Goal: Information Seeking & Learning: Check status

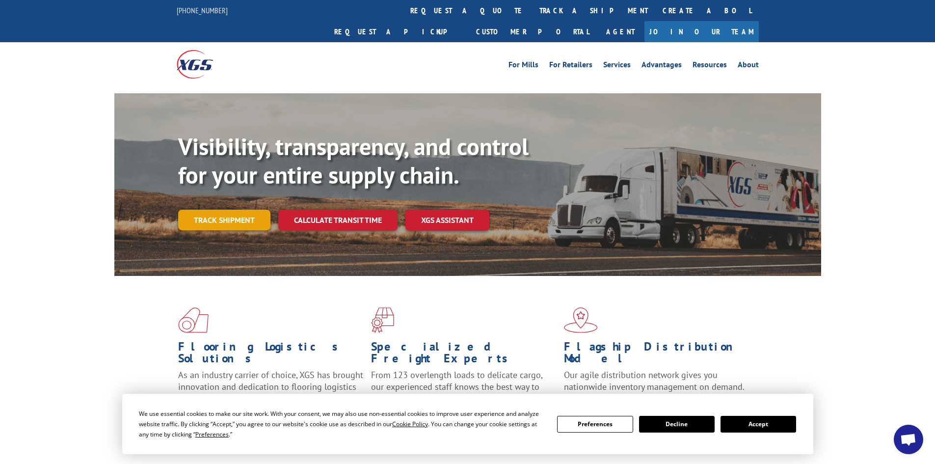
click at [197, 210] on link "Track shipment" at bounding box center [224, 220] width 92 height 21
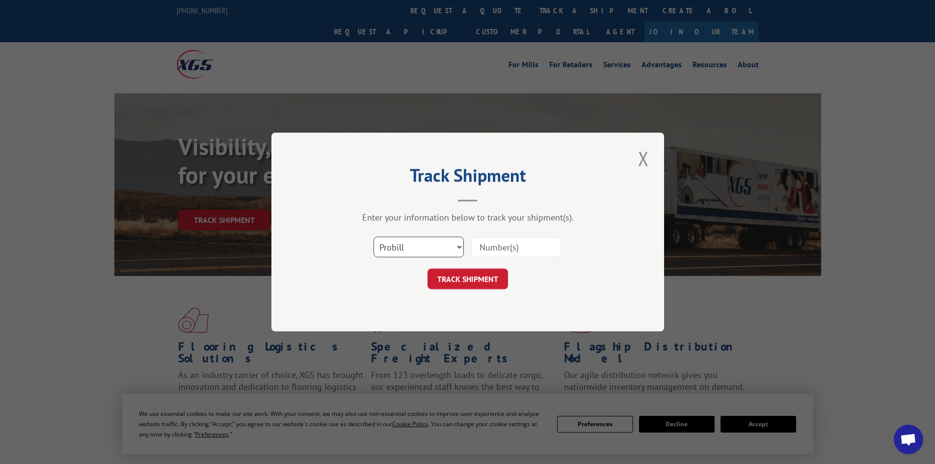
click at [444, 248] on select "Select category... Probill BOL PO" at bounding box center [419, 247] width 90 height 21
select select "bol"
click at [374, 237] on select "Select category... Probill BOL PO" at bounding box center [419, 247] width 90 height 21
click at [486, 243] on input at bounding box center [516, 247] width 90 height 21
paste input "5939307"
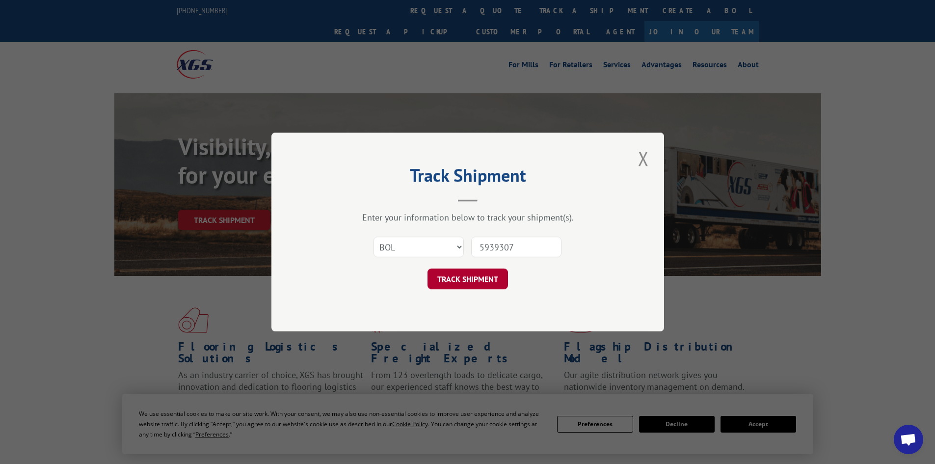
type input "5939307"
click at [472, 275] on button "TRACK SHIPMENT" at bounding box center [468, 279] width 81 height 21
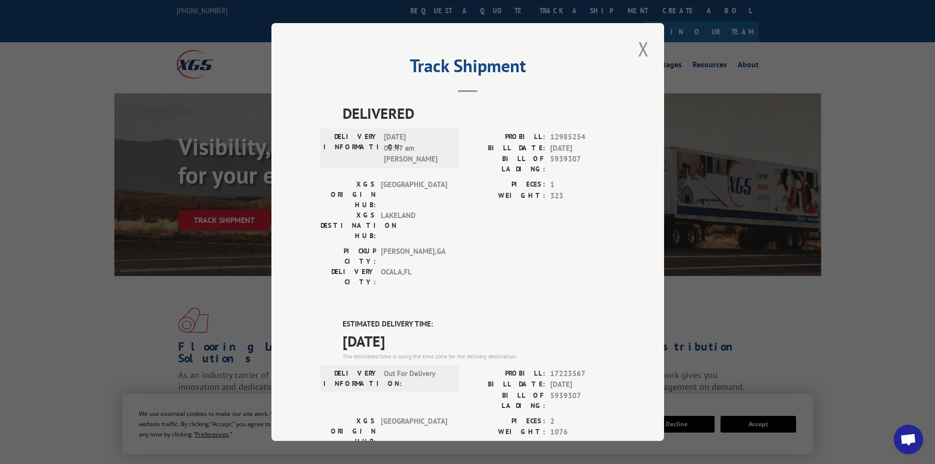
click at [574, 319] on label "ESTIMATED DELIVERY TIME:" at bounding box center [479, 324] width 272 height 11
click at [636, 54] on button "Close modal" at bounding box center [643, 48] width 17 height 27
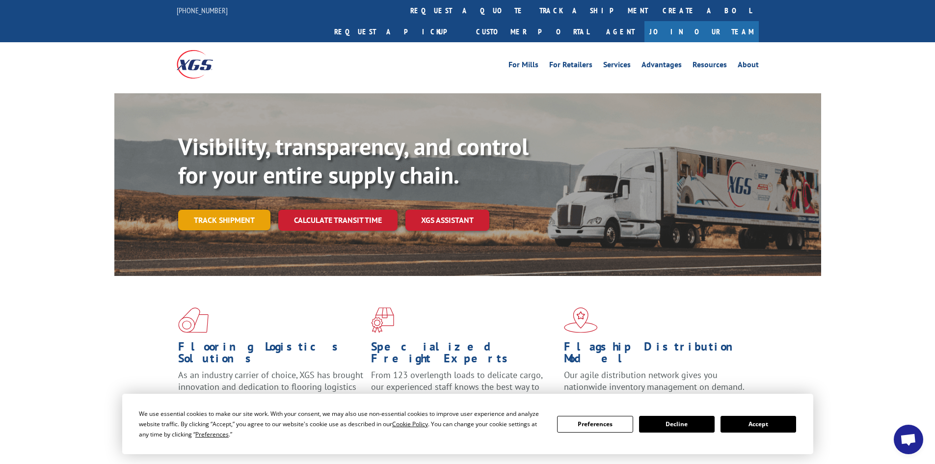
click at [225, 210] on link "Track shipment" at bounding box center [224, 220] width 92 height 21
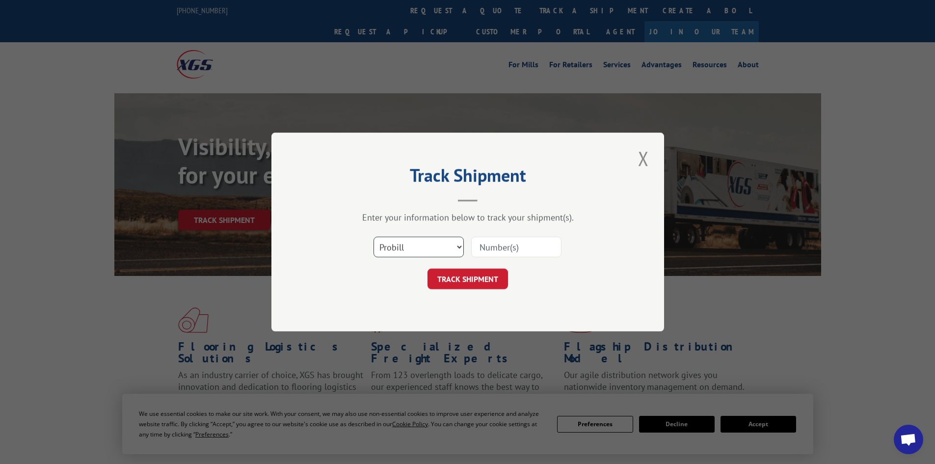
click at [418, 251] on select "Select category... Probill BOL PO" at bounding box center [419, 247] width 90 height 21
select select "bol"
click at [374, 237] on select "Select category... Probill BOL PO" at bounding box center [419, 247] width 90 height 21
click at [482, 246] on input at bounding box center [516, 247] width 90 height 21
paste input "5940256"
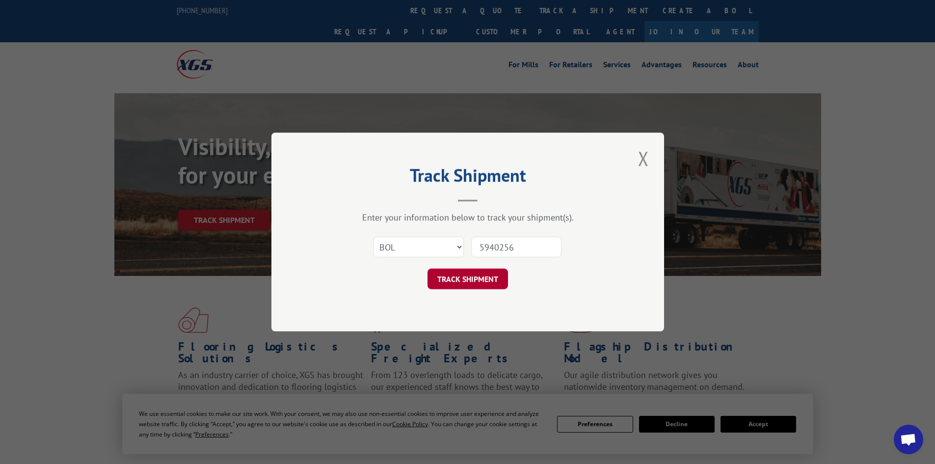
type input "5940256"
click at [484, 281] on button "TRACK SHIPMENT" at bounding box center [468, 279] width 81 height 21
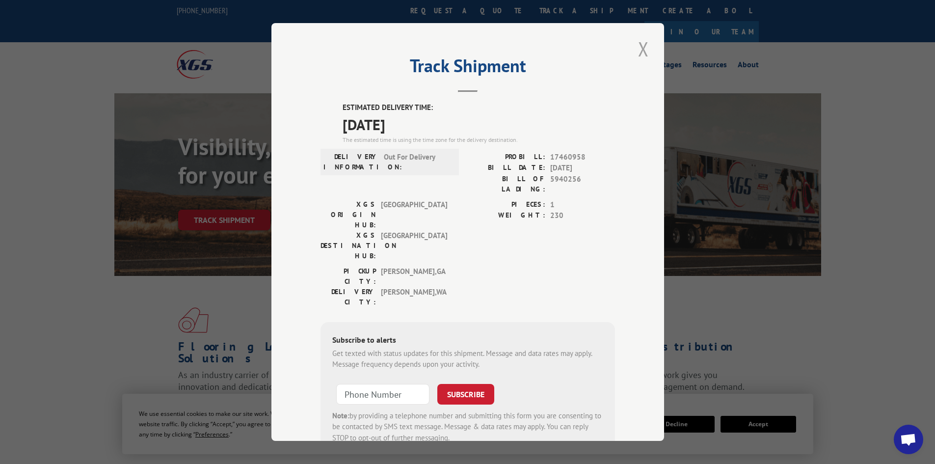
click at [639, 50] on button "Close modal" at bounding box center [643, 48] width 17 height 27
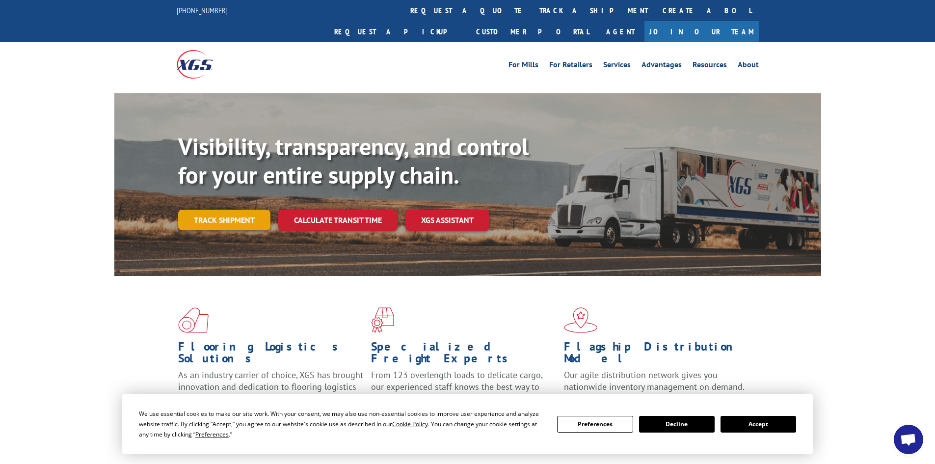
click at [251, 210] on link "Track shipment" at bounding box center [224, 220] width 92 height 21
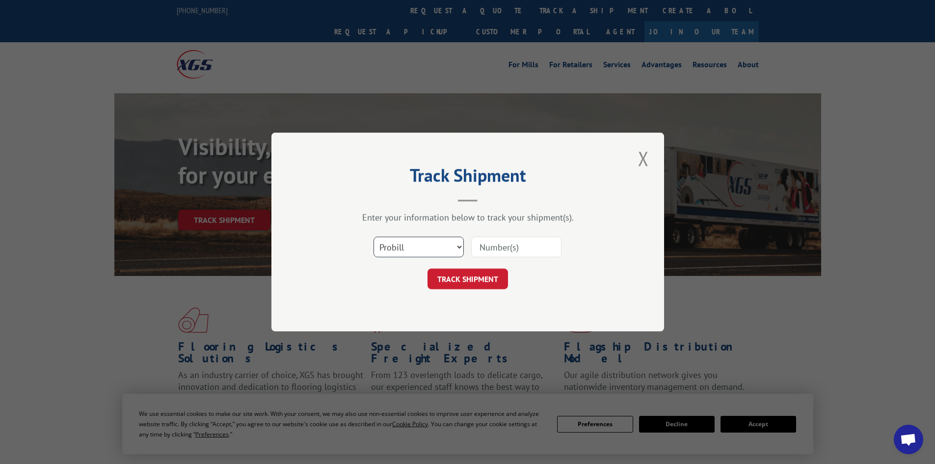
drag, startPoint x: 405, startPoint y: 250, endPoint x: 405, endPoint y: 256, distance: 6.4
click at [405, 250] on select "Select category... Probill BOL PO" at bounding box center [419, 247] width 90 height 21
click at [374, 237] on select "Select category... Probill BOL PO" at bounding box center [419, 247] width 90 height 21
click at [493, 241] on input at bounding box center [516, 247] width 90 height 21
drag, startPoint x: 493, startPoint y: 241, endPoint x: 405, endPoint y: 251, distance: 89.0
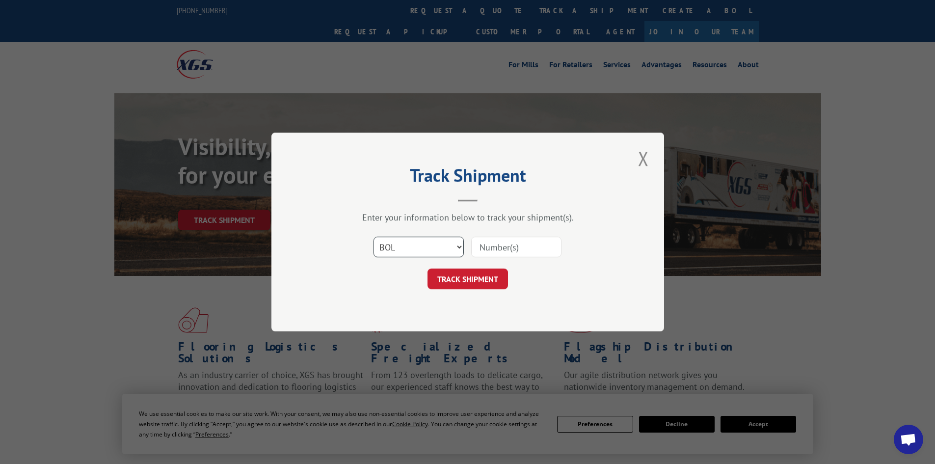
click at [405, 245] on select "Select category... Probill BOL PO" at bounding box center [419, 247] width 90 height 21
select select "po"
click at [374, 237] on select "Select category... Probill BOL PO" at bounding box center [419, 247] width 90 height 21
click at [514, 244] on input at bounding box center [516, 247] width 90 height 21
paste input "63515629"
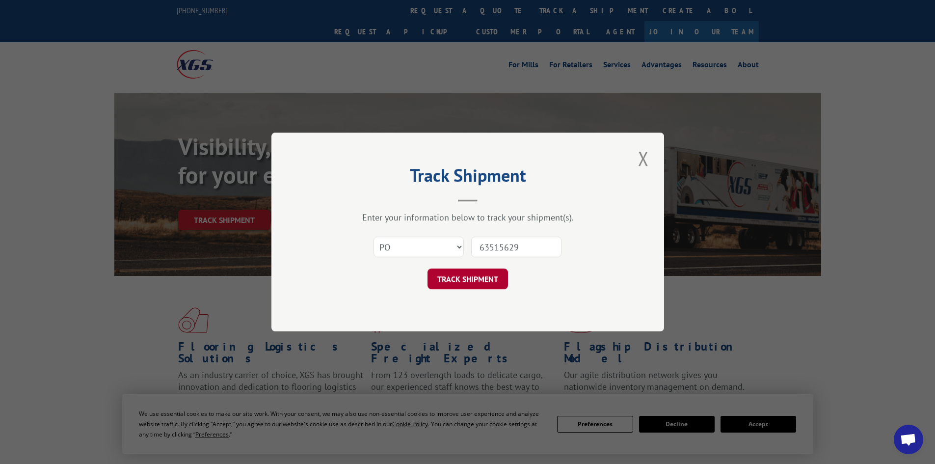
type input "63515629"
click at [471, 278] on button "TRACK SHIPMENT" at bounding box center [468, 279] width 81 height 21
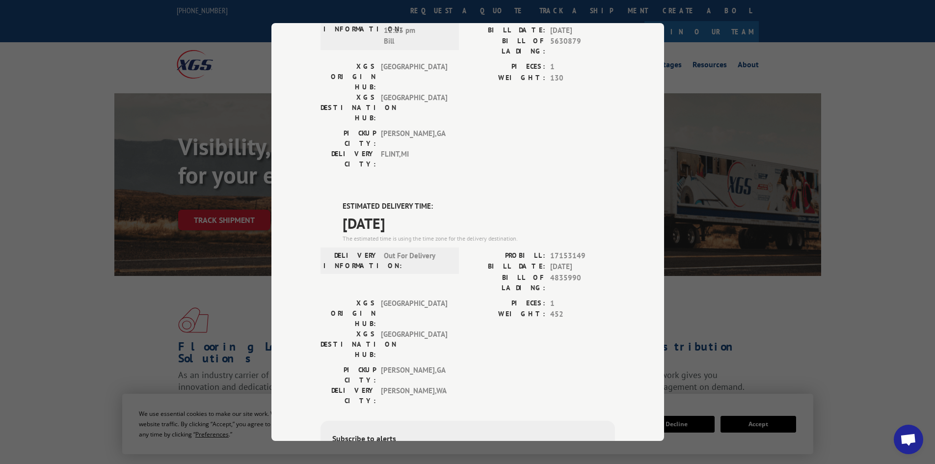
scroll to position [49, 0]
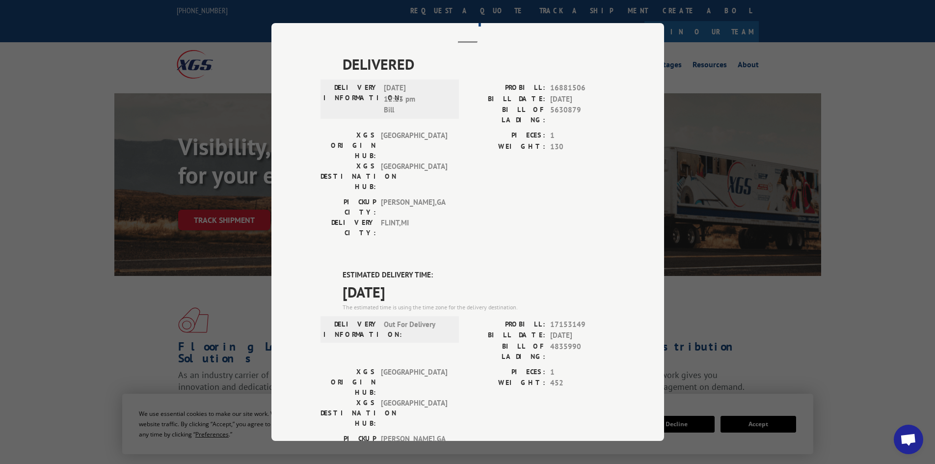
drag, startPoint x: 327, startPoint y: 232, endPoint x: 499, endPoint y: 236, distance: 171.9
click at [499, 270] on div "ESTIMATED DELIVERY TIME: [DATE] The estimated time is using the time zone for t…" at bounding box center [468, 446] width 295 height 353
click at [544, 203] on div "DELIVERED DELIVERY INFORMATION: [DATE] 12:13 pm [PERSON_NAME]: 16881506 BILL DA…" at bounding box center [468, 351] width 295 height 596
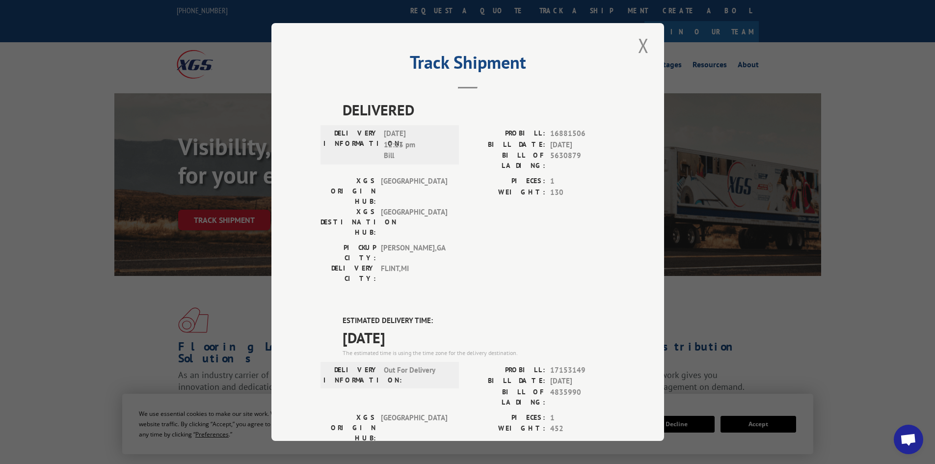
scroll to position [0, 0]
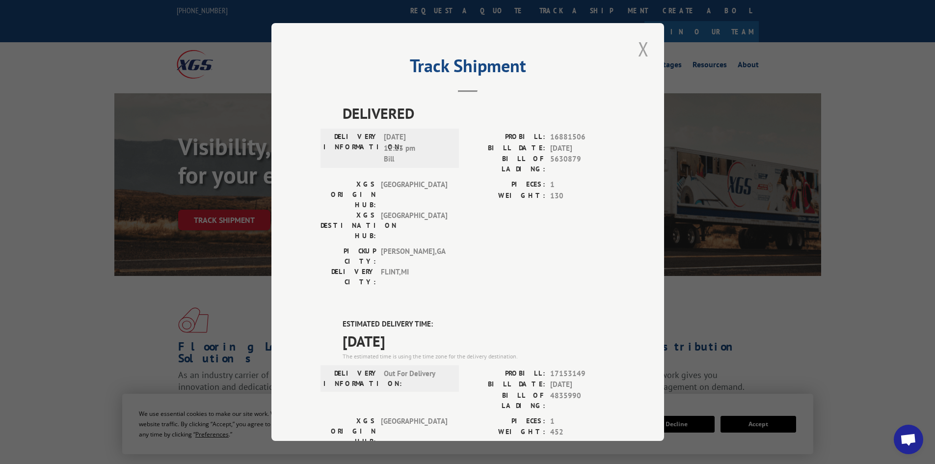
click at [644, 48] on button "Close modal" at bounding box center [643, 48] width 17 height 27
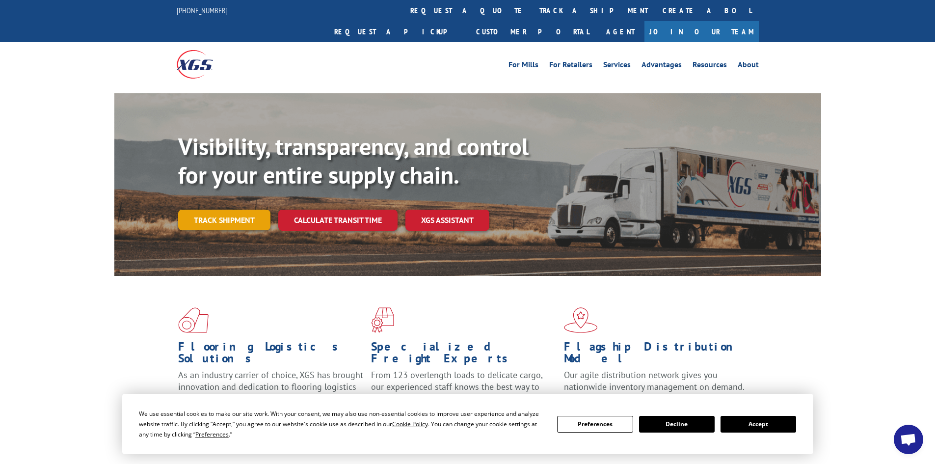
click at [224, 210] on link "Track shipment" at bounding box center [224, 220] width 92 height 21
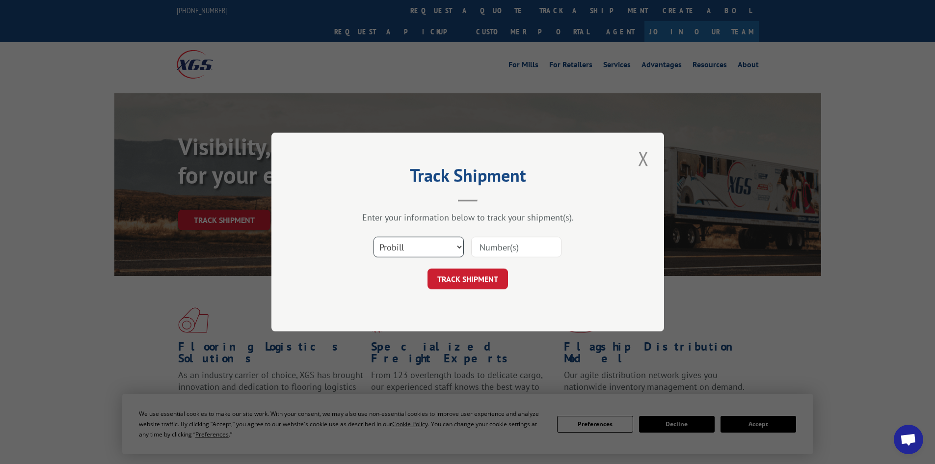
click at [406, 247] on select "Select category... Probill BOL PO" at bounding box center [419, 247] width 90 height 21
click at [374, 237] on select "Select category... Probill BOL PO" at bounding box center [419, 247] width 90 height 21
drag, startPoint x: 413, startPoint y: 249, endPoint x: 413, endPoint y: 255, distance: 5.4
click at [413, 249] on select "Select category... Probill BOL PO" at bounding box center [419, 247] width 90 height 21
select select "bol"
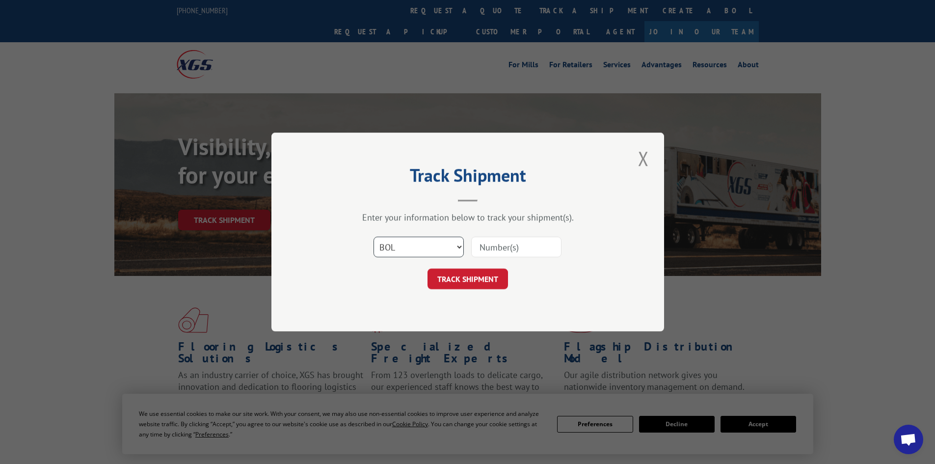
click at [374, 237] on select "Select category... Probill BOL PO" at bounding box center [419, 247] width 90 height 21
click at [504, 256] on input at bounding box center [516, 247] width 90 height 21
paste input "4913950"
type input "4913950 +"
click at [428, 269] on button "TRACK SHIPMENT" at bounding box center [468, 279] width 81 height 21
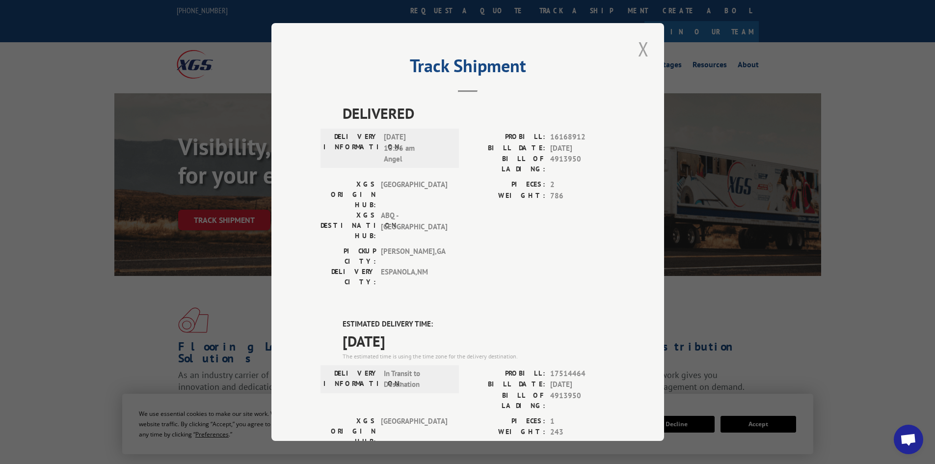
click at [642, 49] on button "Close modal" at bounding box center [643, 48] width 17 height 27
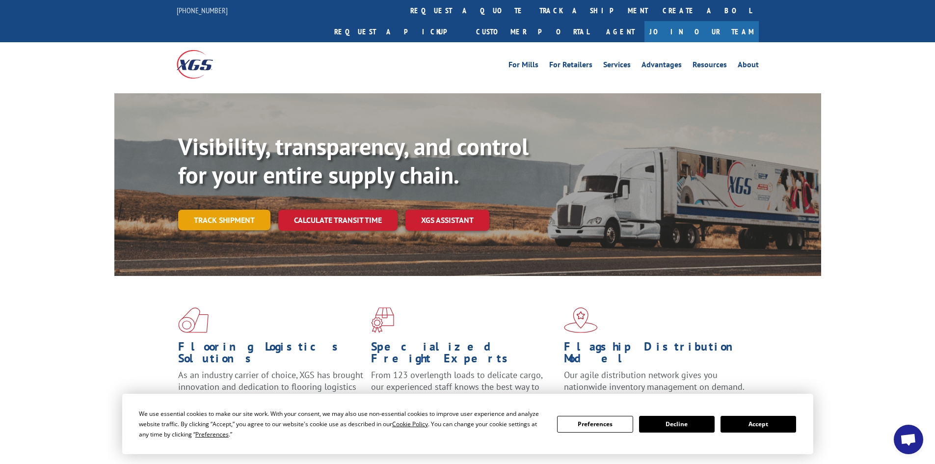
click at [200, 210] on link "Track shipment" at bounding box center [224, 220] width 92 height 21
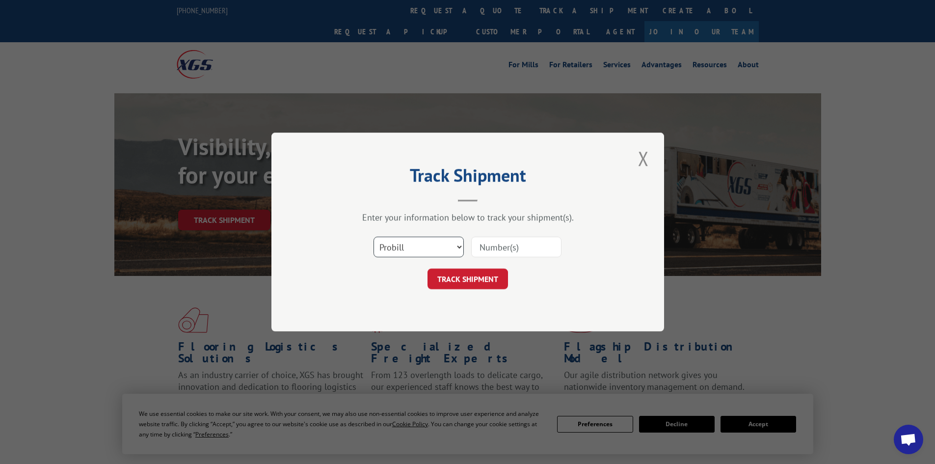
click at [402, 247] on select "Select category... Probill BOL PO" at bounding box center [419, 247] width 90 height 21
select select "bol"
click at [374, 237] on select "Select category... Probill BOL PO" at bounding box center [419, 247] width 90 height 21
click at [485, 253] on input at bounding box center [516, 247] width 90 height 21
paste input "4913950"
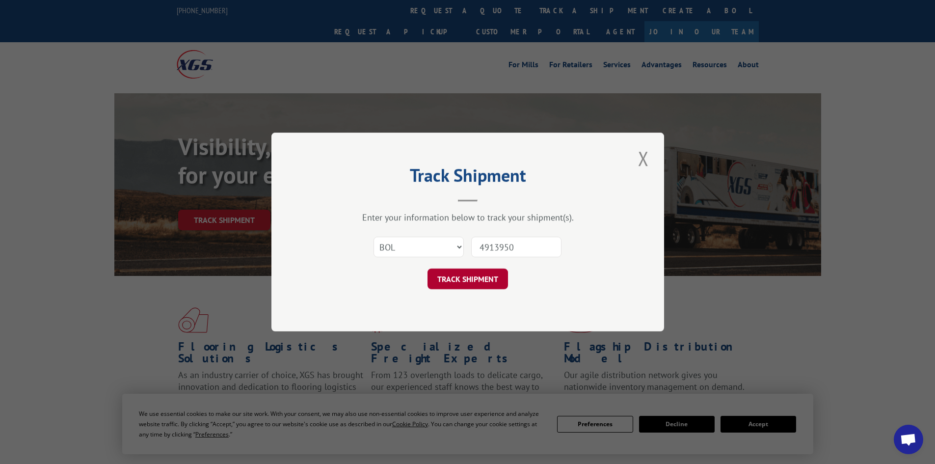
type input "4913950"
click at [493, 280] on button "TRACK SHIPMENT" at bounding box center [468, 279] width 81 height 21
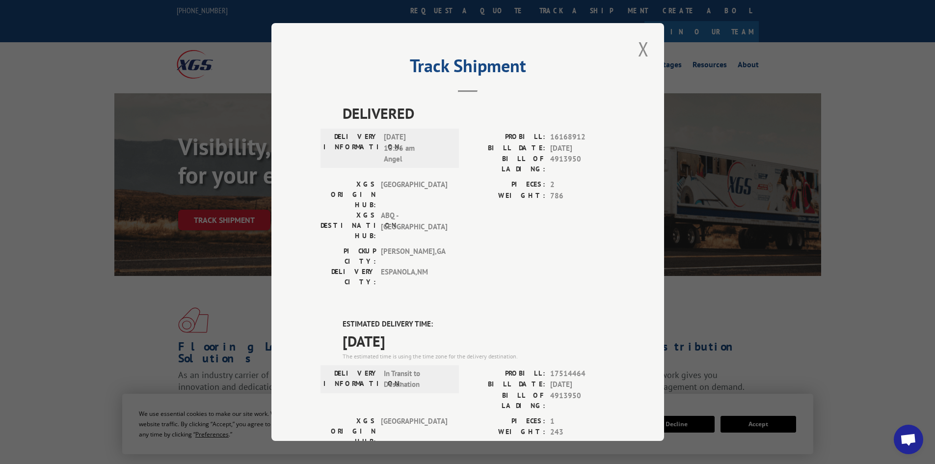
click at [463, 247] on div "DELIVERED DELIVERY INFORMATION: [DATE] 10:56 am Angel PROBILL: 16168912 BILL DA…" at bounding box center [468, 400] width 295 height 596
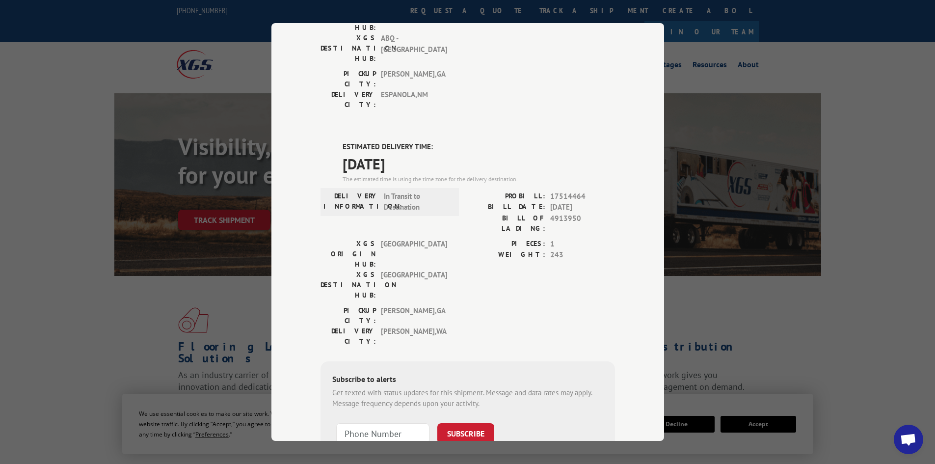
scroll to position [186, 0]
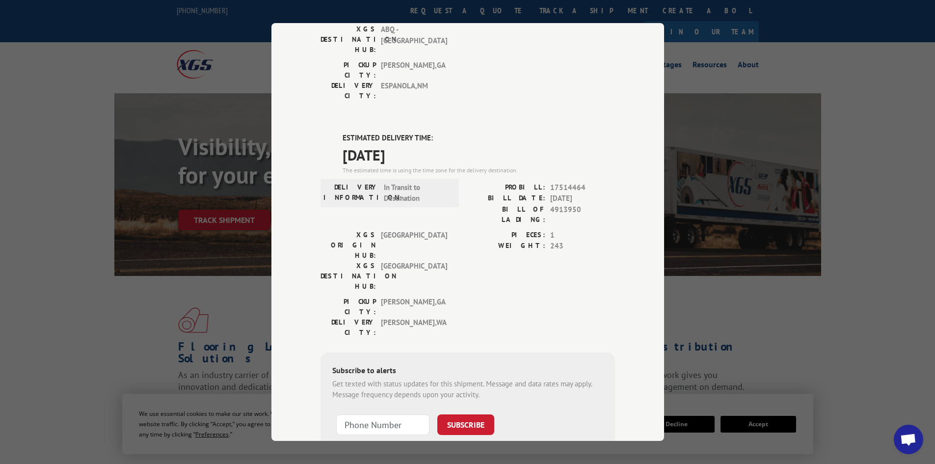
click at [481, 297] on div "PICKUP CITY: [GEOGRAPHIC_DATA] , [GEOGRAPHIC_DATA] DELIVERY CITY: [GEOGRAPHIC_D…" at bounding box center [468, 320] width 295 height 46
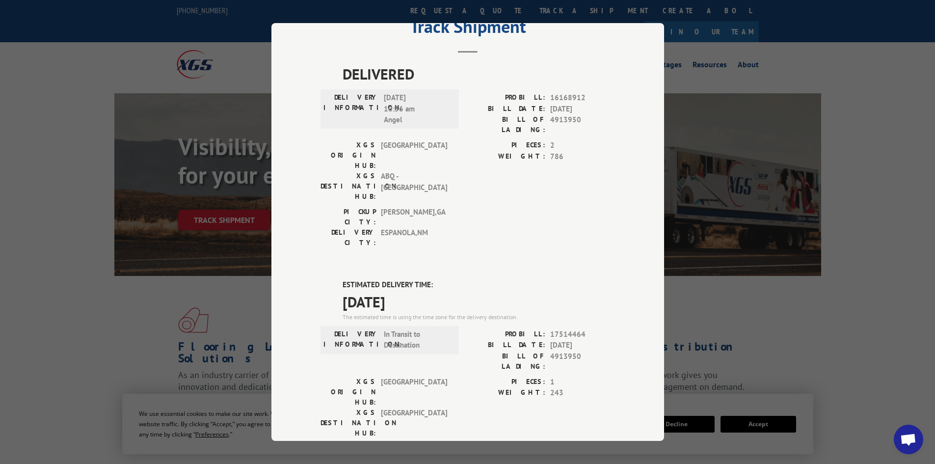
scroll to position [39, 0]
click at [512, 207] on div "PICKUP CITY: [GEOGRAPHIC_DATA] , [GEOGRAPHIC_DATA]: [GEOGRAPHIC_DATA] , [GEOGRA…" at bounding box center [468, 230] width 295 height 46
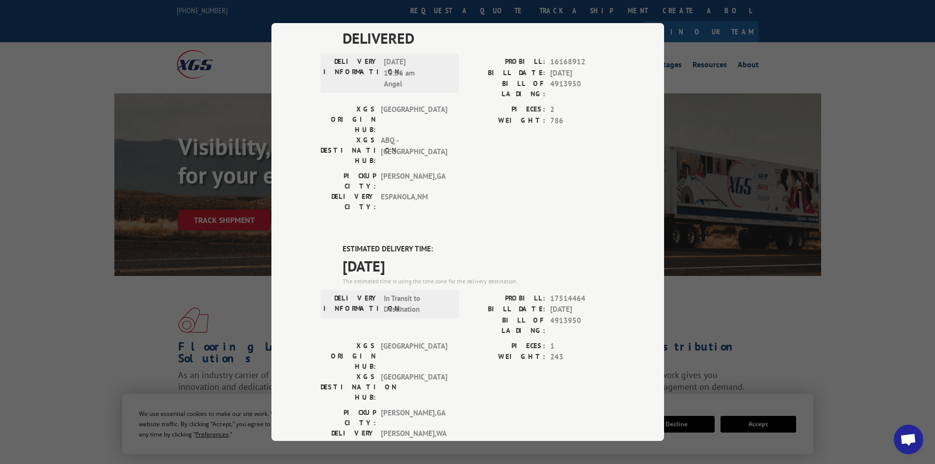
scroll to position [0, 0]
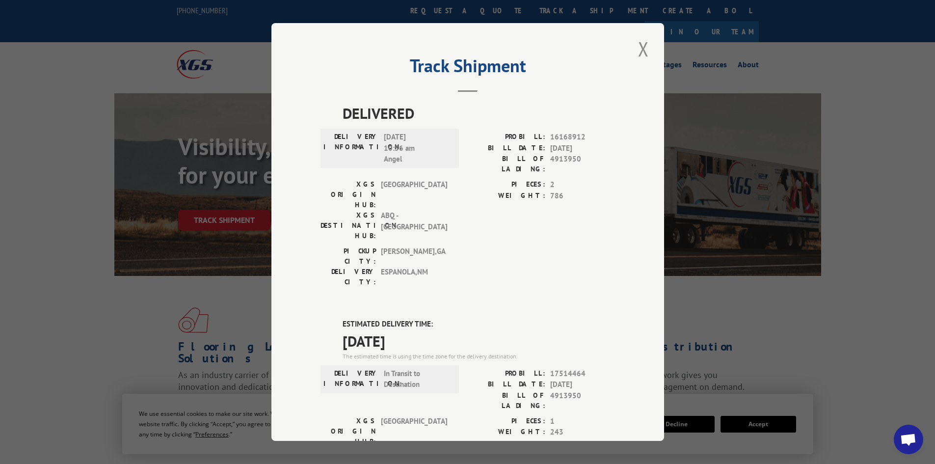
click at [532, 251] on div "DELIVERED DELIVERY INFORMATION: [DATE] 10:56 am Angel PROBILL: 16168912 BILL DA…" at bounding box center [468, 400] width 295 height 596
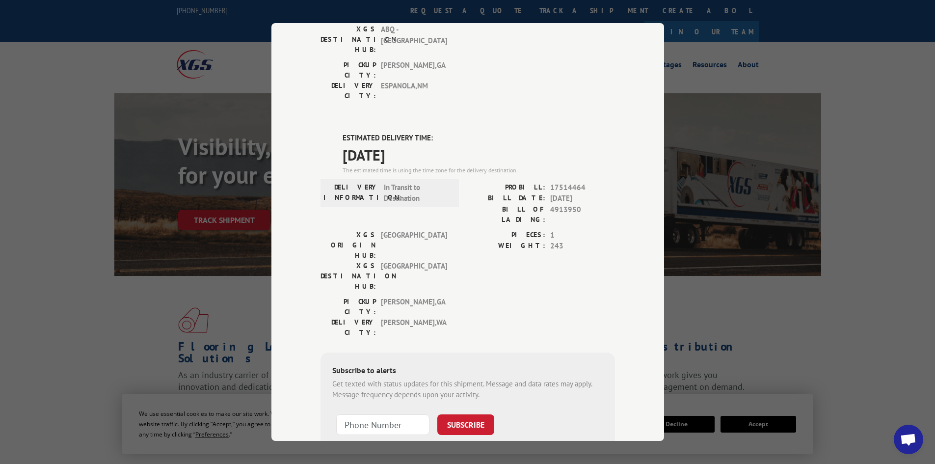
scroll to position [39, 0]
